Goal: Information Seeking & Learning: Learn about a topic

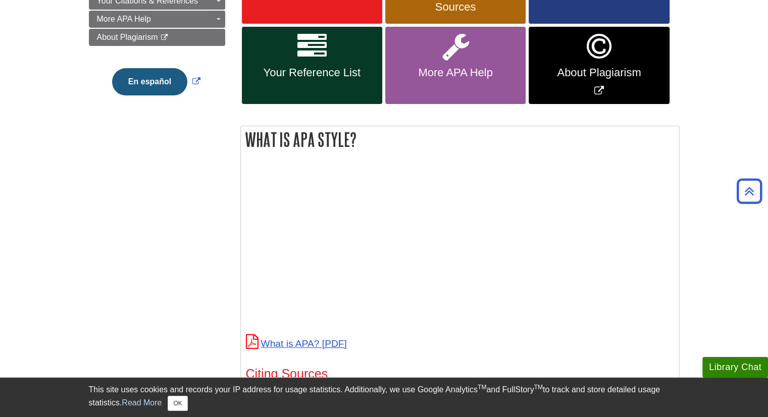
scroll to position [505, 0]
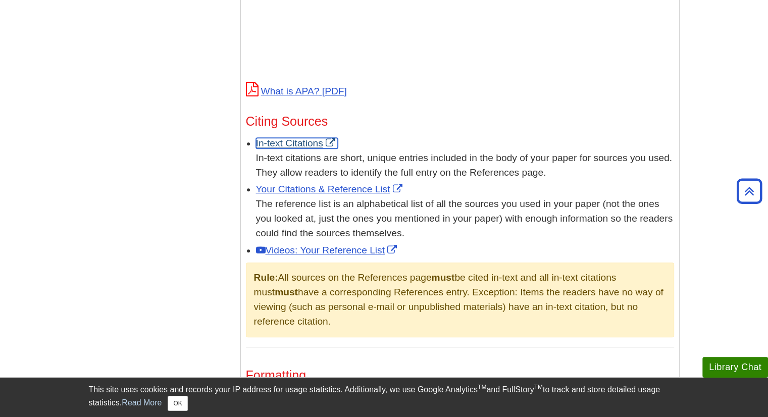
click at [279, 143] on link "In-text Citations" at bounding box center [297, 143] width 82 height 11
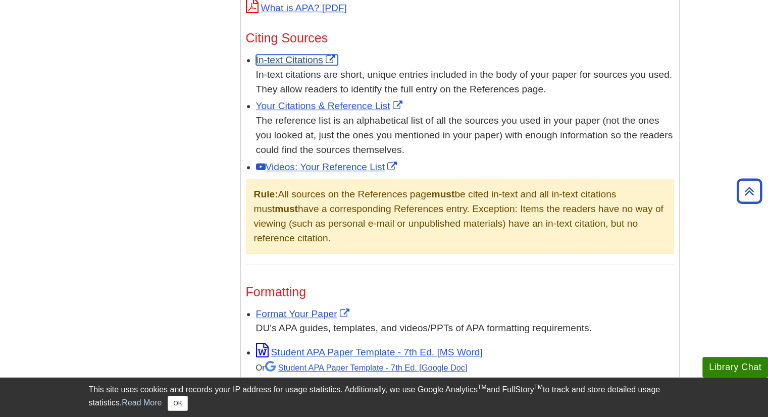
scroll to position [606, 0]
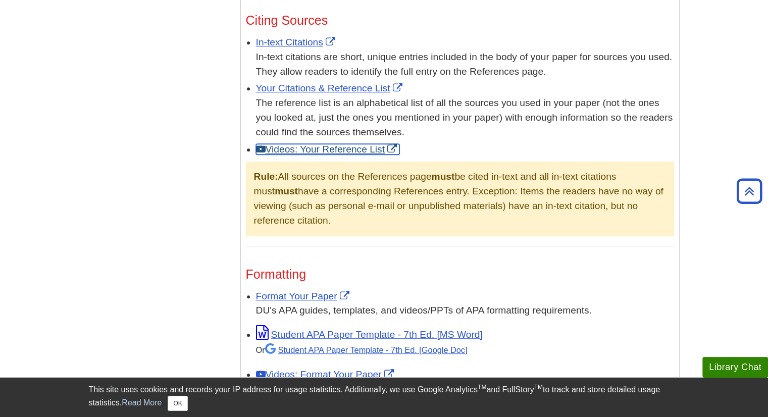
click at [329, 150] on link "Videos: Your Reference List" at bounding box center [327, 149] width 143 height 11
